Goal: Transaction & Acquisition: Purchase product/service

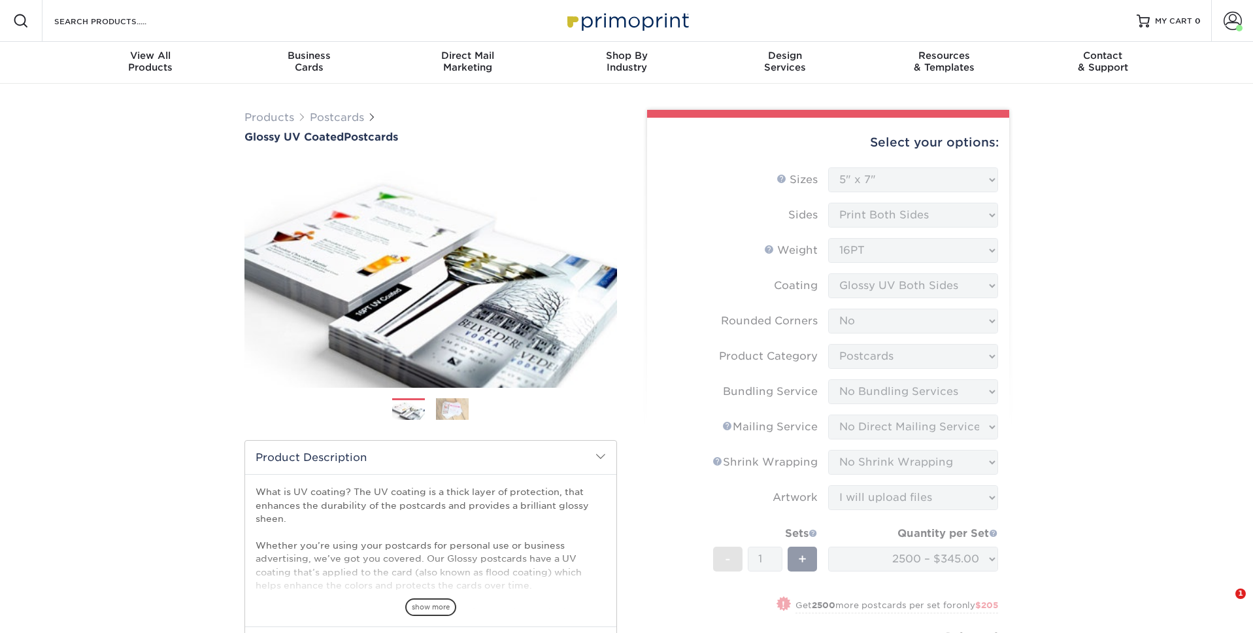
select select "5.00x7.00"
select select "0"
select select "9b7272e0-d6c8-4c3c-8e97-d3a1bcdab858"
select select "58689abb-25c0-461c-a4c3-a80b627d6649"
select select "3e5e9bdd-d78a-4c28-a41d-fe1407925ca6"
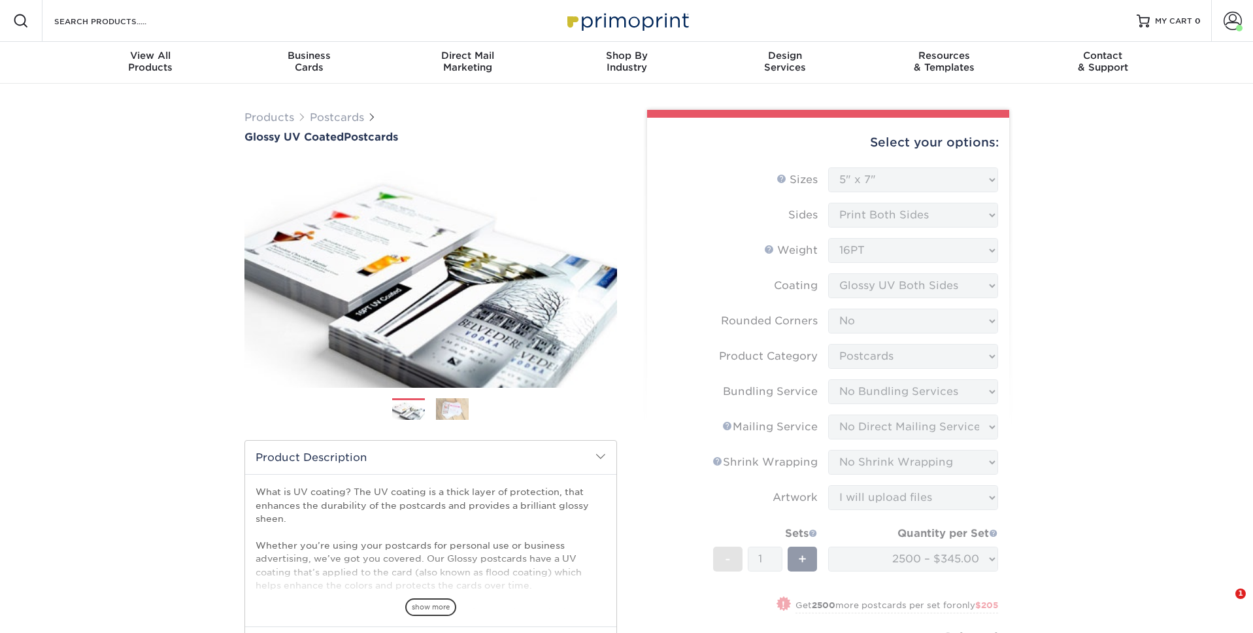
select select "c8749376-e7da-41d0-b3dc-647faf84d907"
select select "upload"
select select "2500 – $345.00"
select select "4b33158e-4b83-47ea-8e28-c5c2fc90b1d7"
select select "260382"
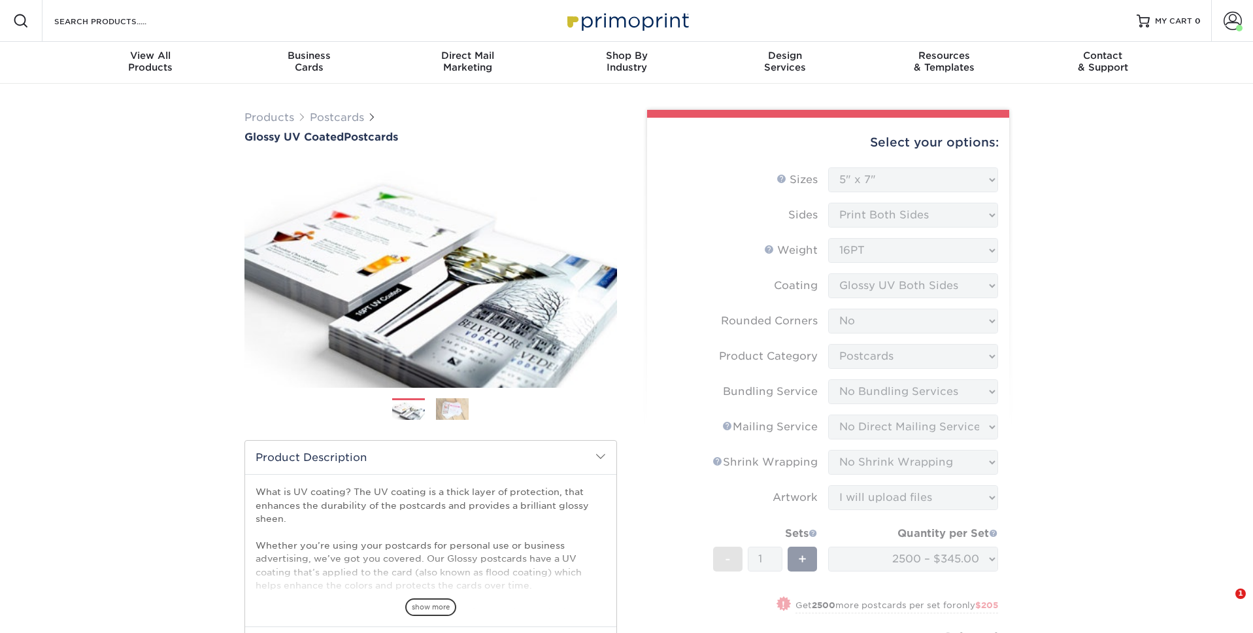
select select "03"
